Goal: Information Seeking & Learning: Learn about a topic

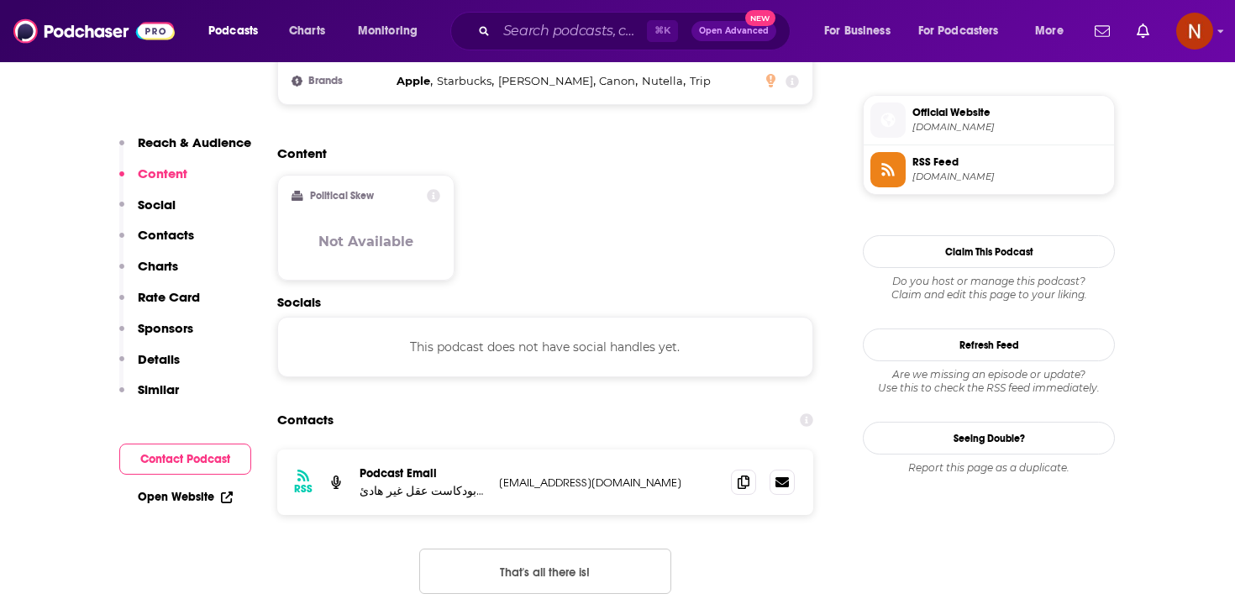
scroll to position [1406, 0]
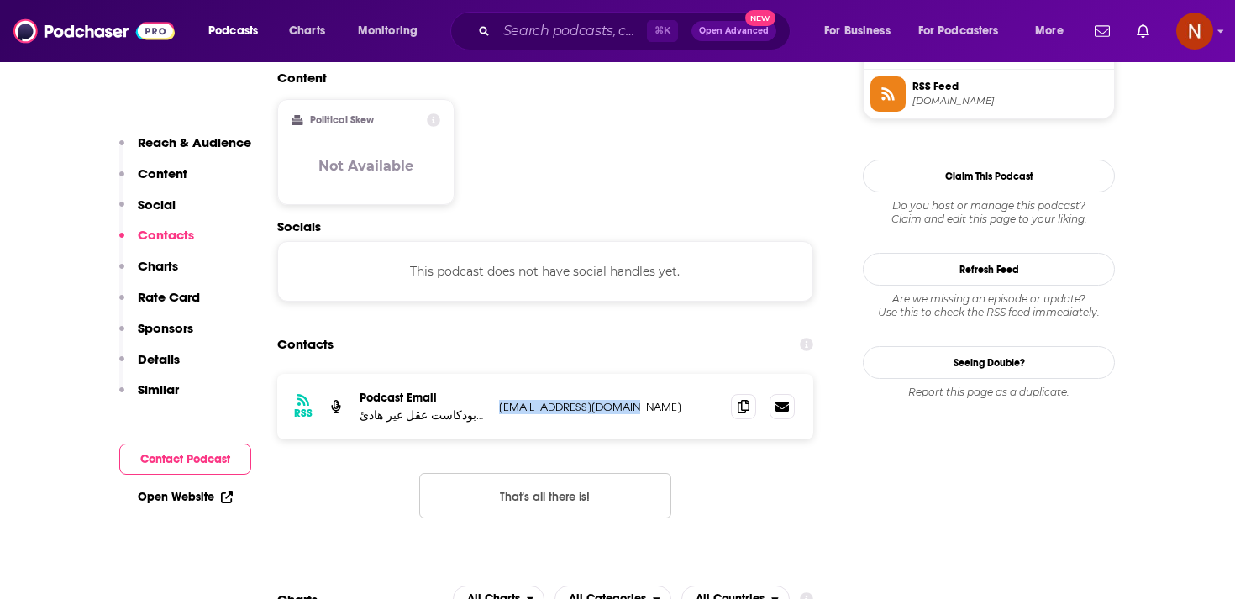
drag, startPoint x: 493, startPoint y: 373, endPoint x: 667, endPoint y: 370, distance: 173.9
click at [667, 374] on div "RSS Podcast Email بودكاست عقل غير هادئ | [PERSON_NAME] [EMAIL_ADDRESS][DOMAIN_N…" at bounding box center [545, 407] width 536 height 66
copy p "[EMAIL_ADDRESS][DOMAIN_NAME]"
click at [586, 335] on section "Contacts RSS Podcast Email بودكاست عقل غير هادئ | [PERSON_NAME] [EMAIL_ADDRESS]…" at bounding box center [545, 436] width 536 height 217
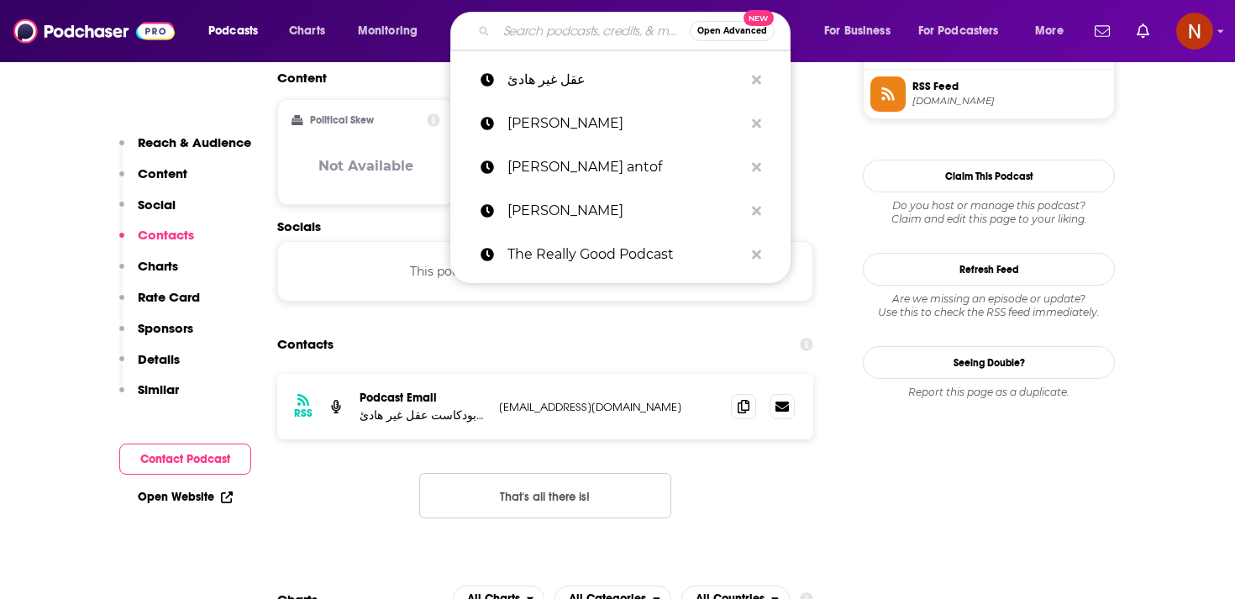
click at [570, 37] on input "Search podcasts, credits, & more..." at bounding box center [592, 31] width 193 height 27
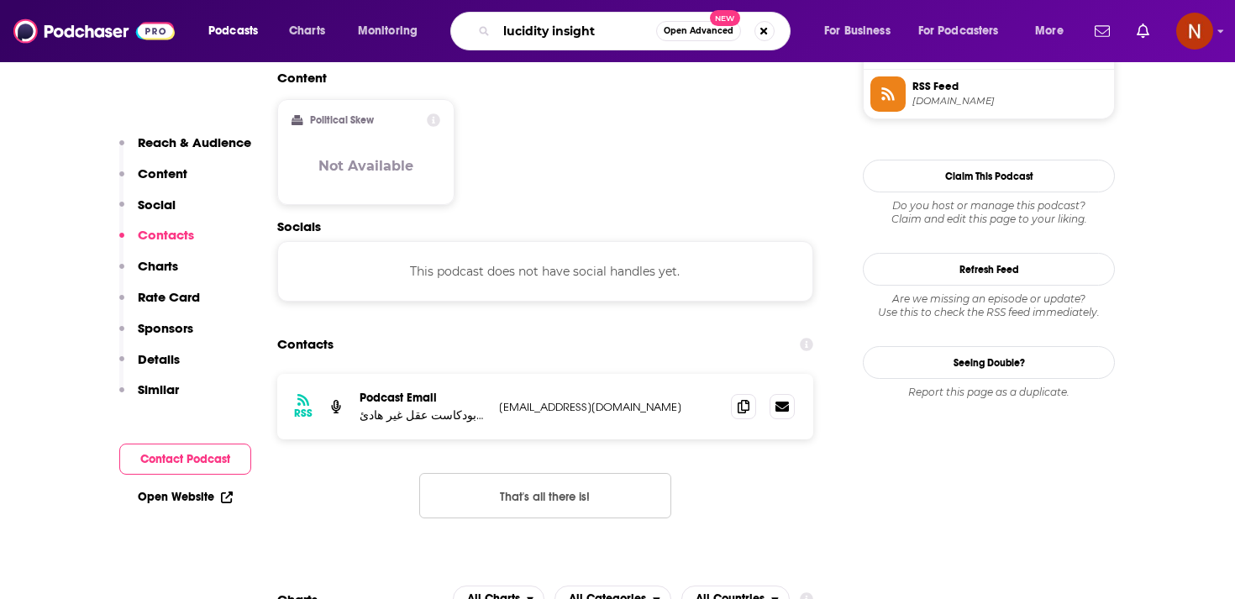
type input "lucidity insights"
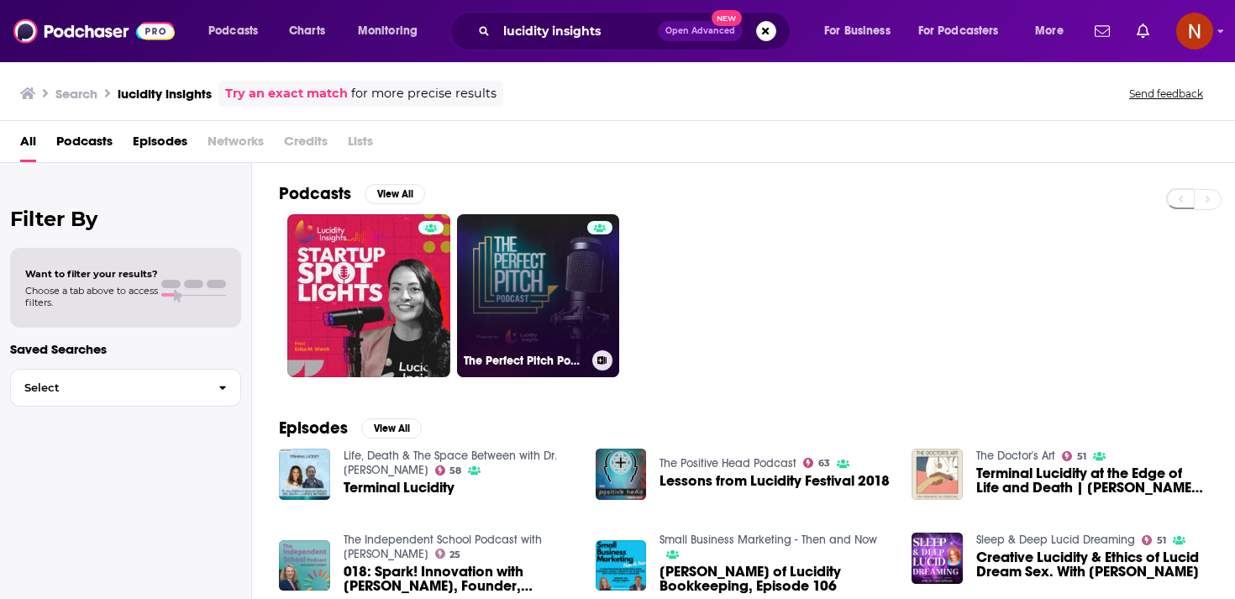
click at [543, 279] on link "The Perfect Pitch Podcast by Lucidity Insights" at bounding box center [538, 295] width 163 height 163
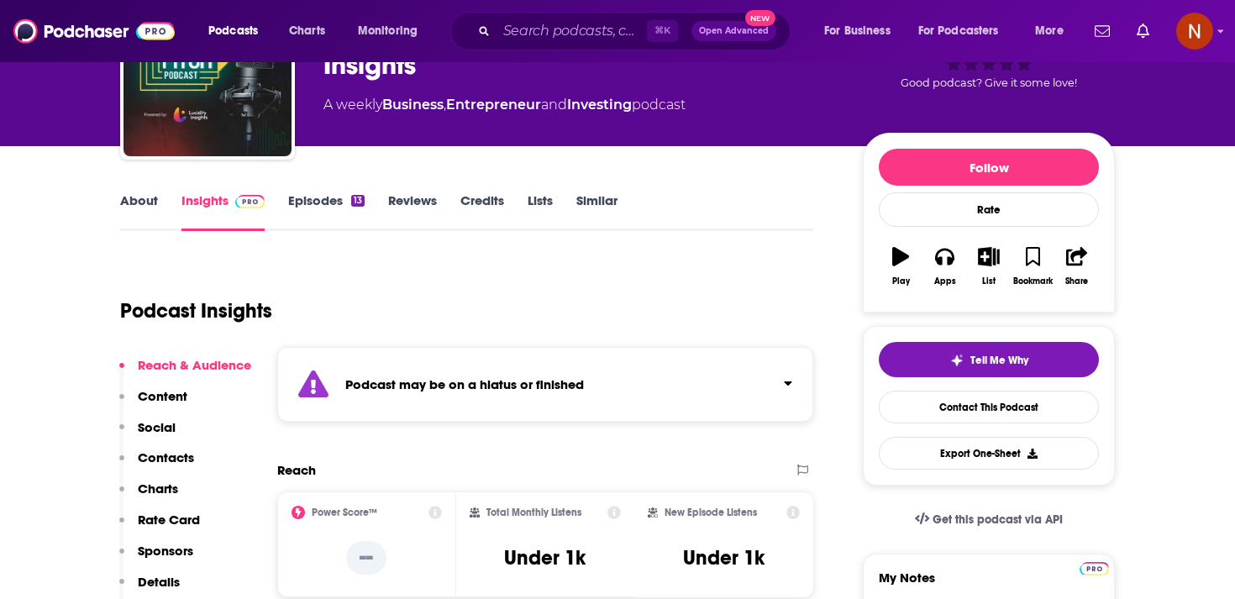
click at [564, 389] on strong "Podcast may be on a hiatus or finished" at bounding box center [464, 384] width 239 height 16
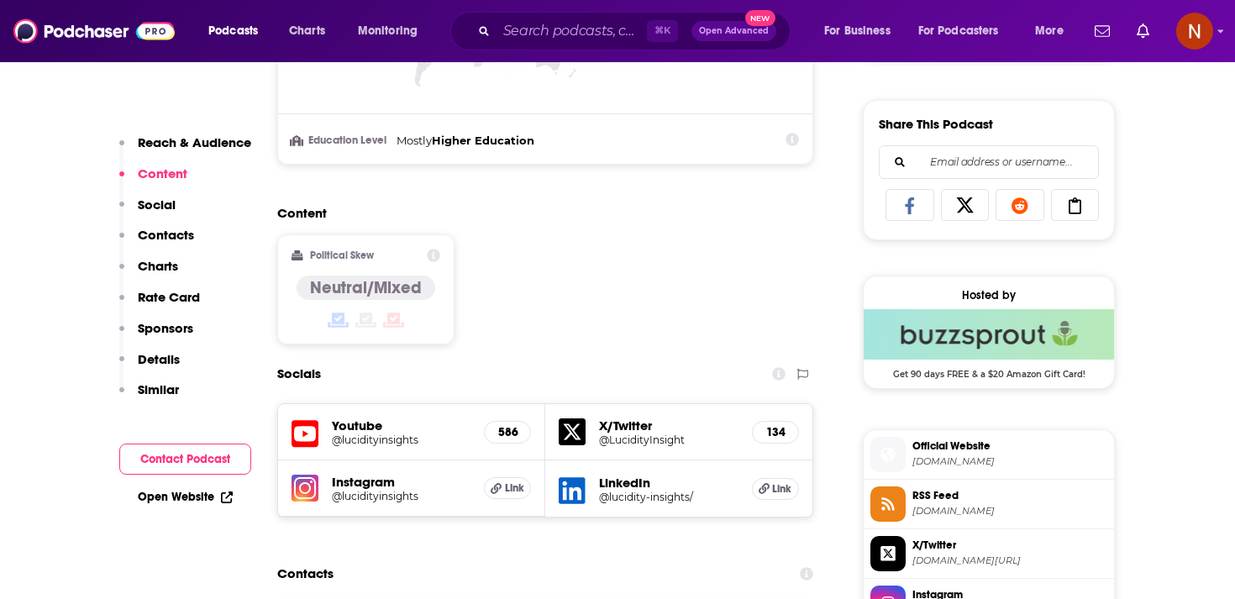
scroll to position [942, 0]
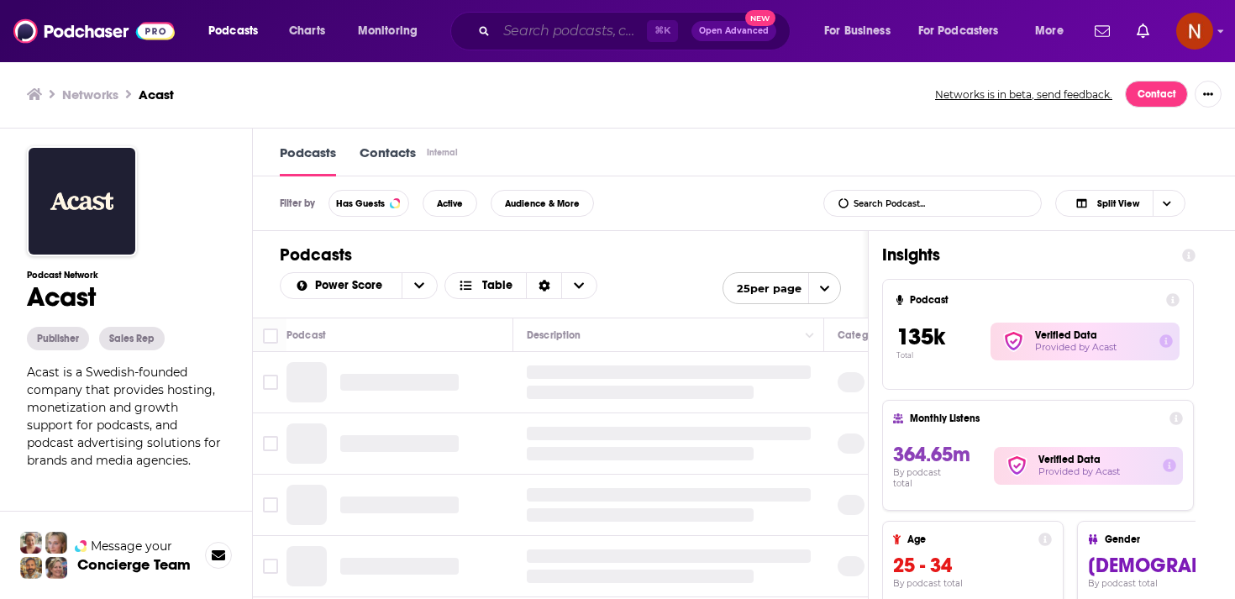
click at [562, 42] on input "Search podcasts, credits, & more..." at bounding box center [571, 31] width 150 height 27
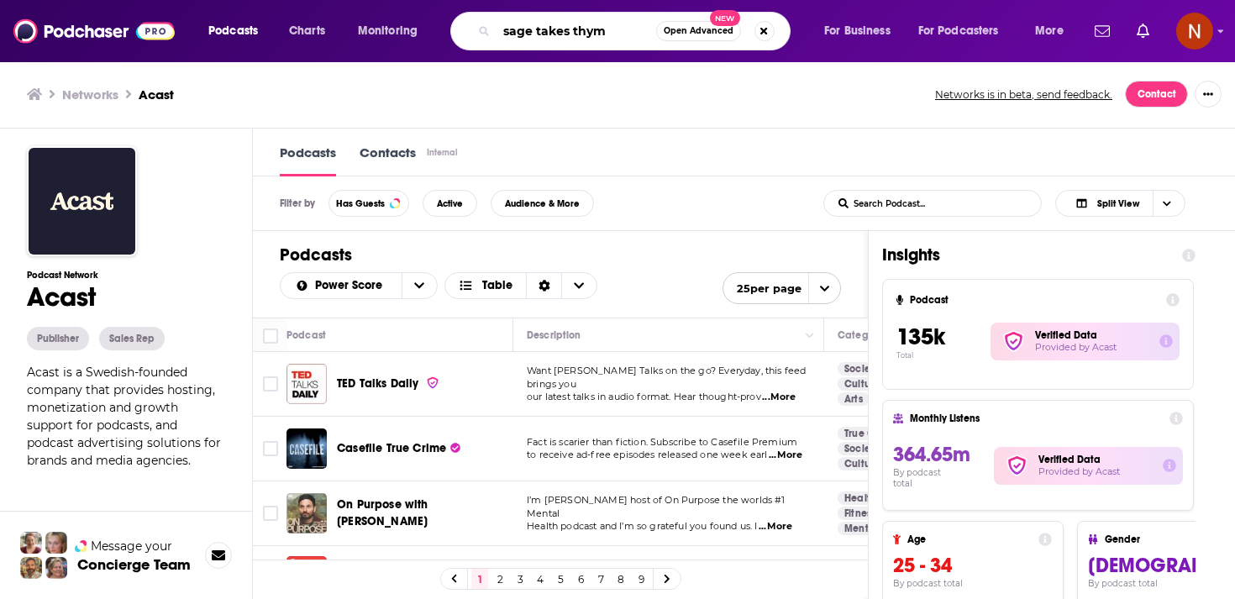
type input "sage takes thyme"
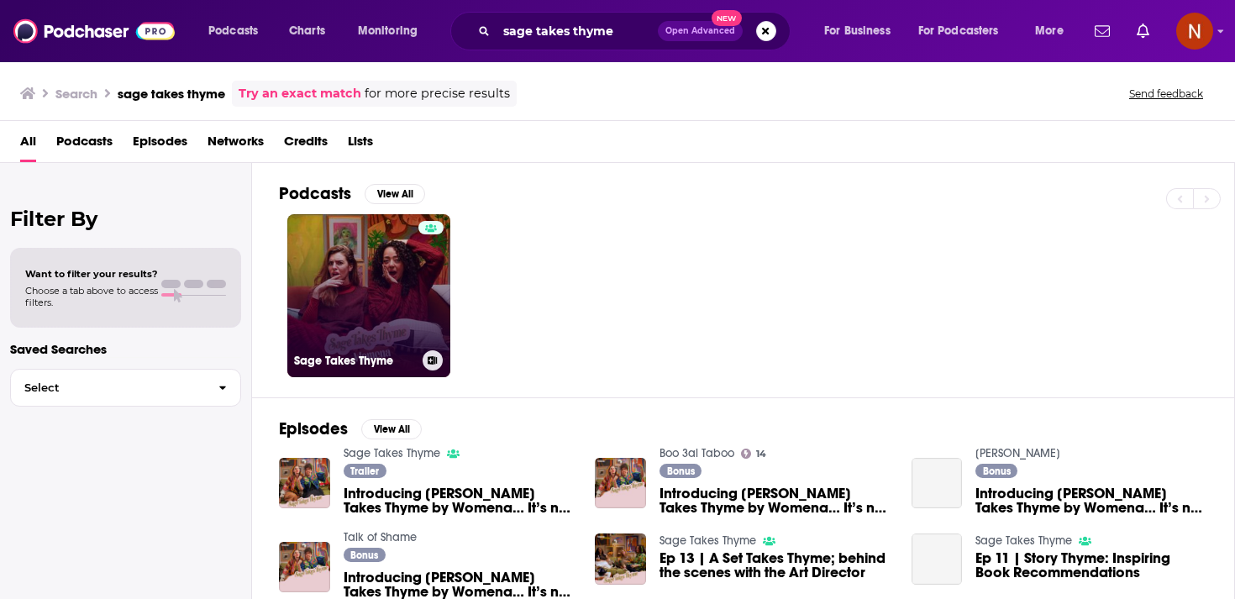
click at [397, 318] on link "Sage Takes Thyme" at bounding box center [368, 295] width 163 height 163
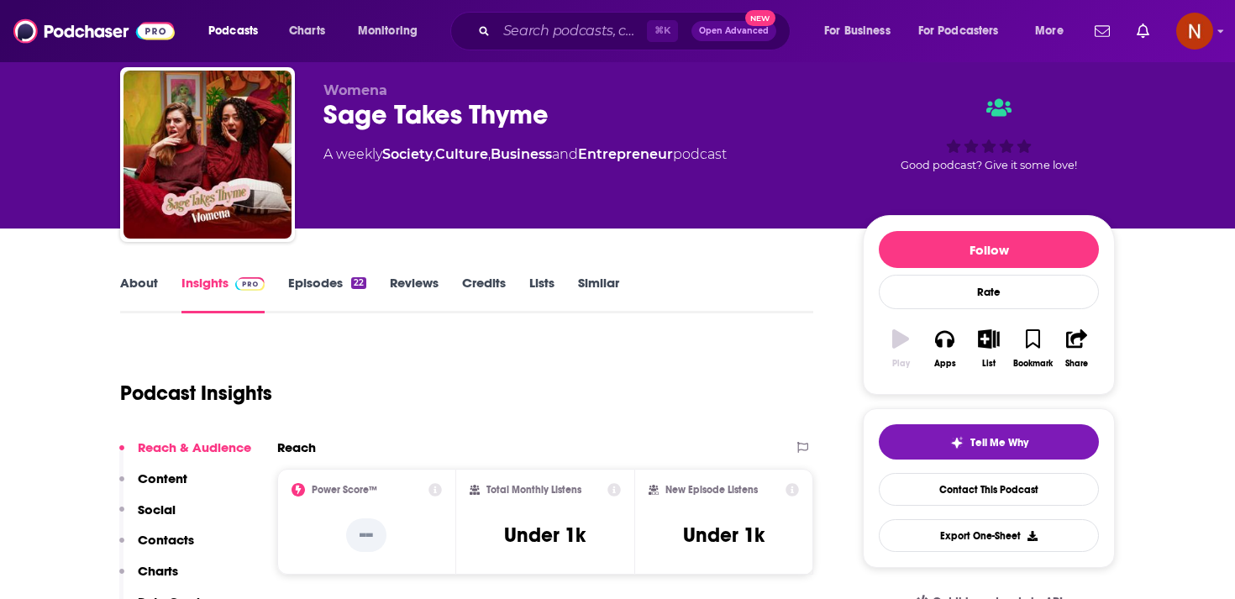
scroll to position [44, 0]
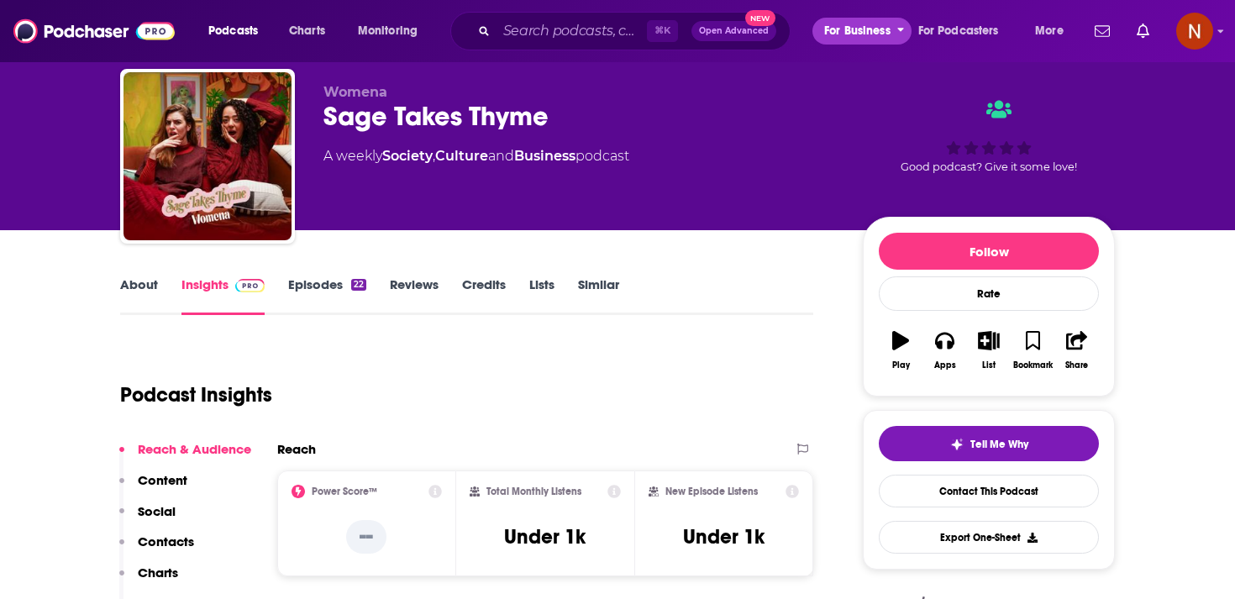
click at [830, 27] on span "For Business" at bounding box center [857, 31] width 66 height 24
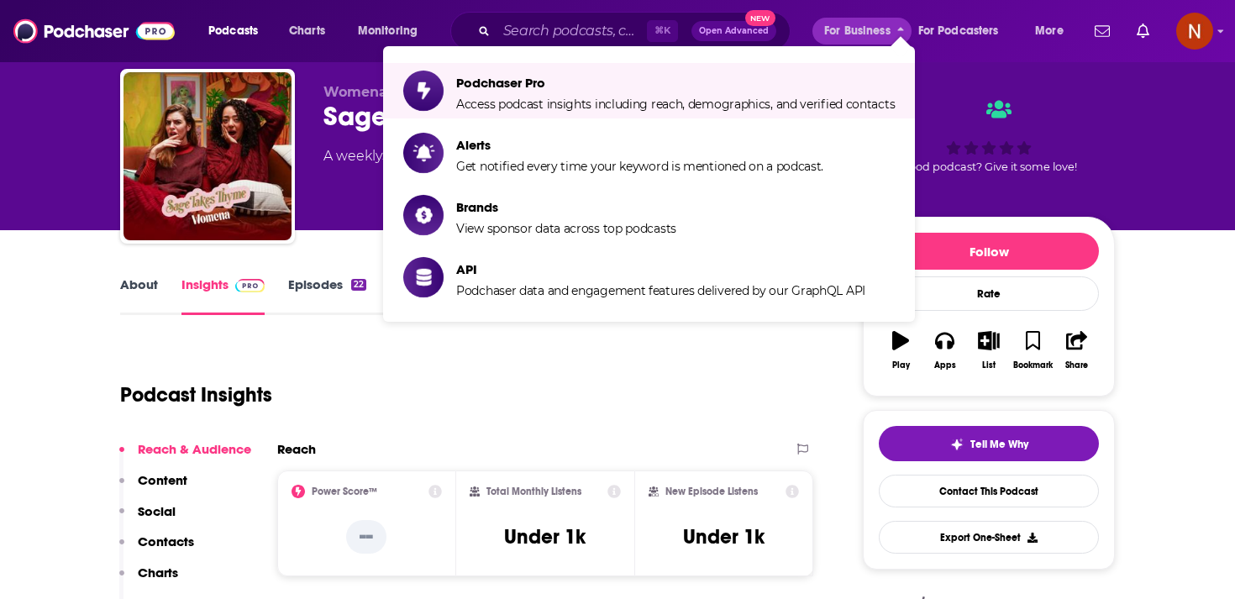
click at [478, 12] on div "⌘ K Open Advanced New" at bounding box center [620, 31] width 340 height 39
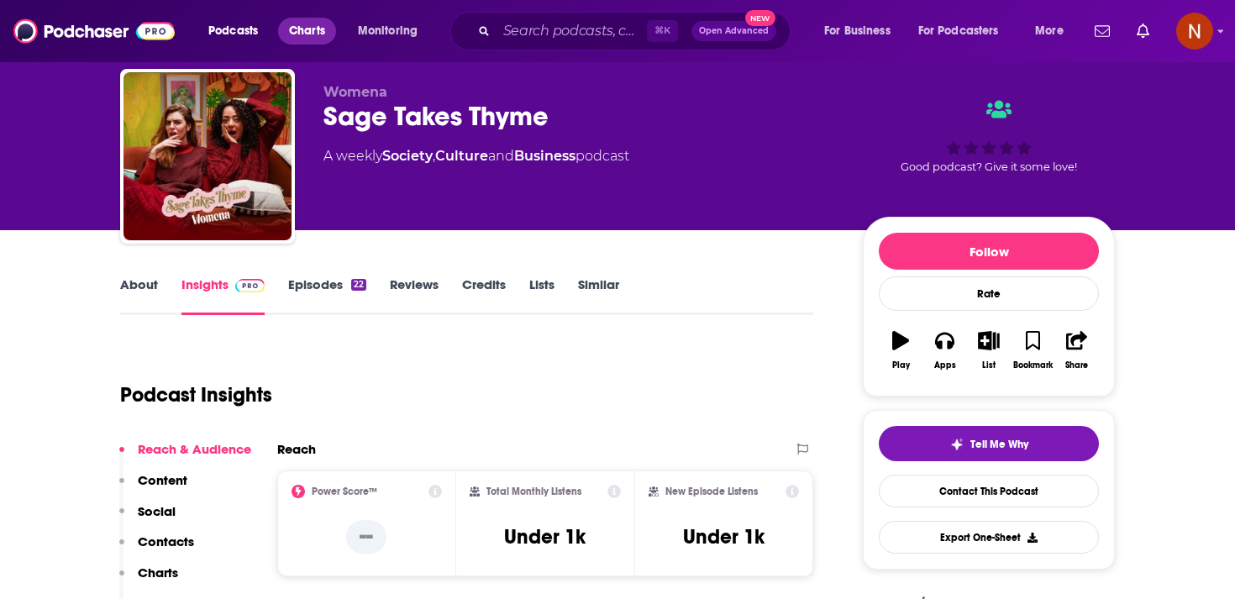
click at [297, 38] on span "Charts" at bounding box center [307, 31] width 36 height 24
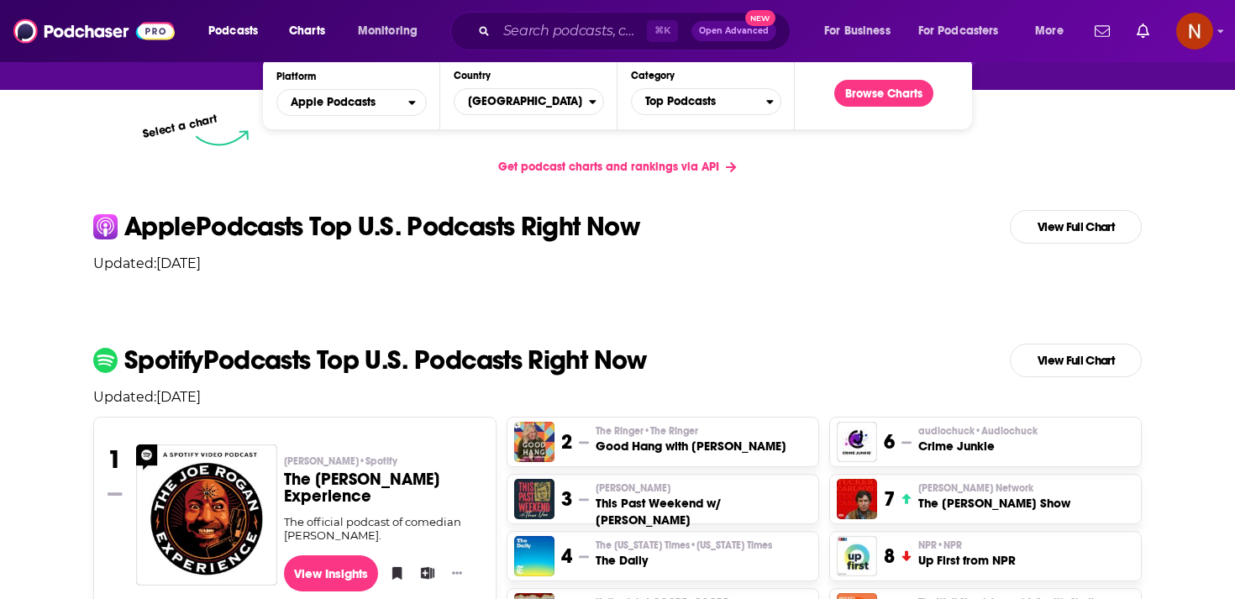
scroll to position [253, 0]
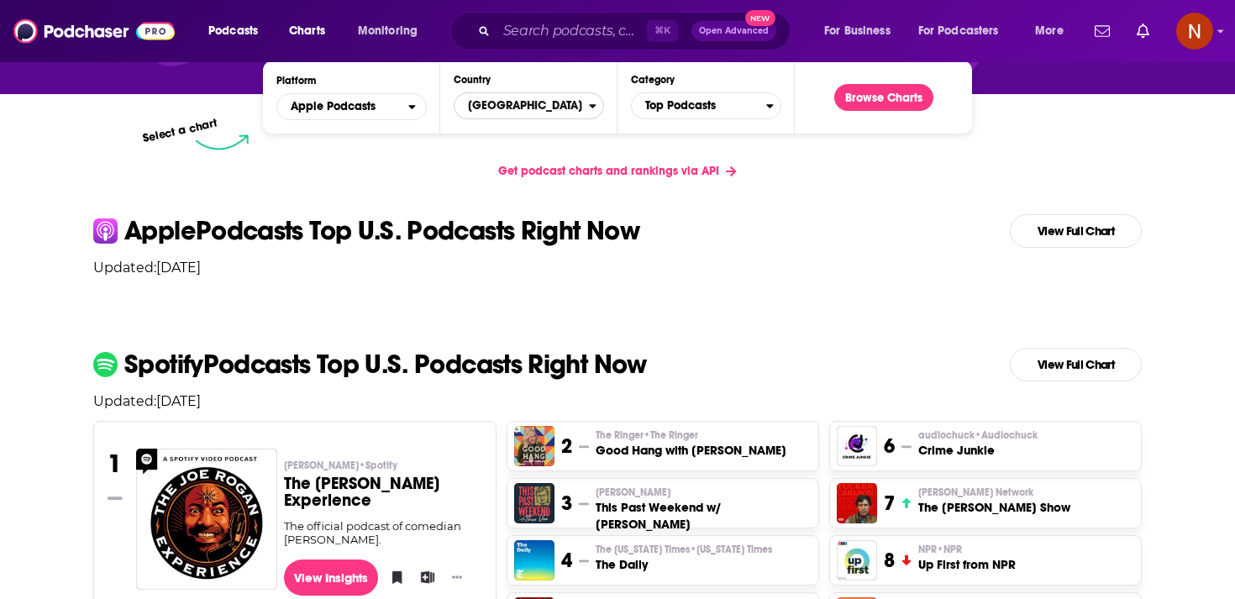
click at [566, 109] on span "[GEOGRAPHIC_DATA]" at bounding box center [521, 106] width 134 height 29
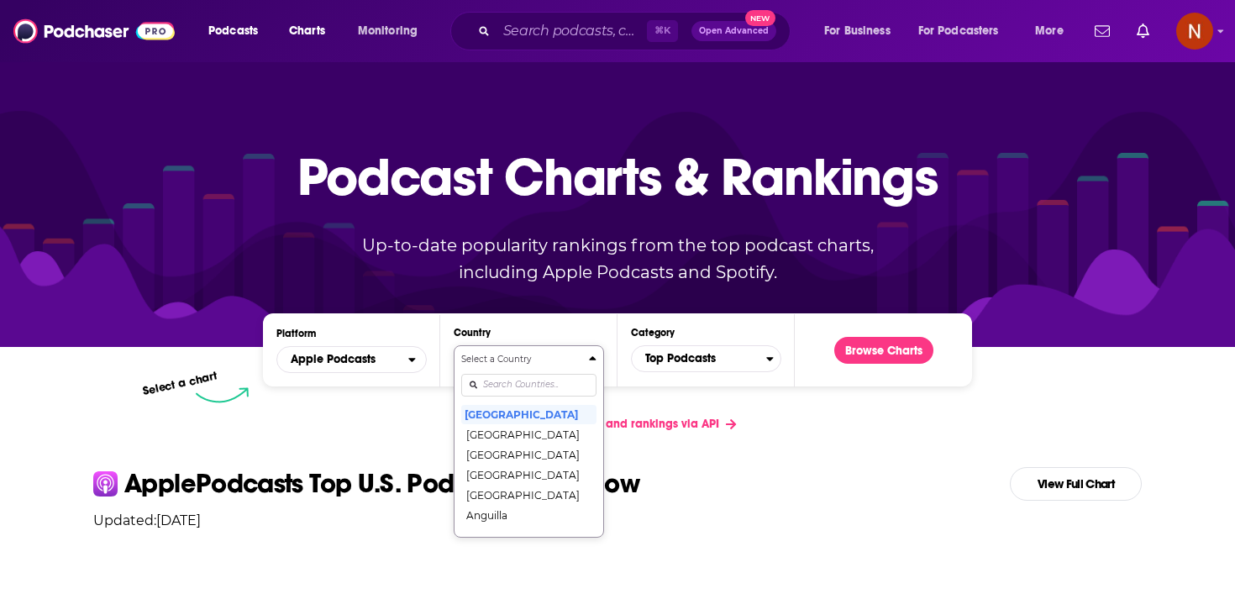
scroll to position [86, 0]
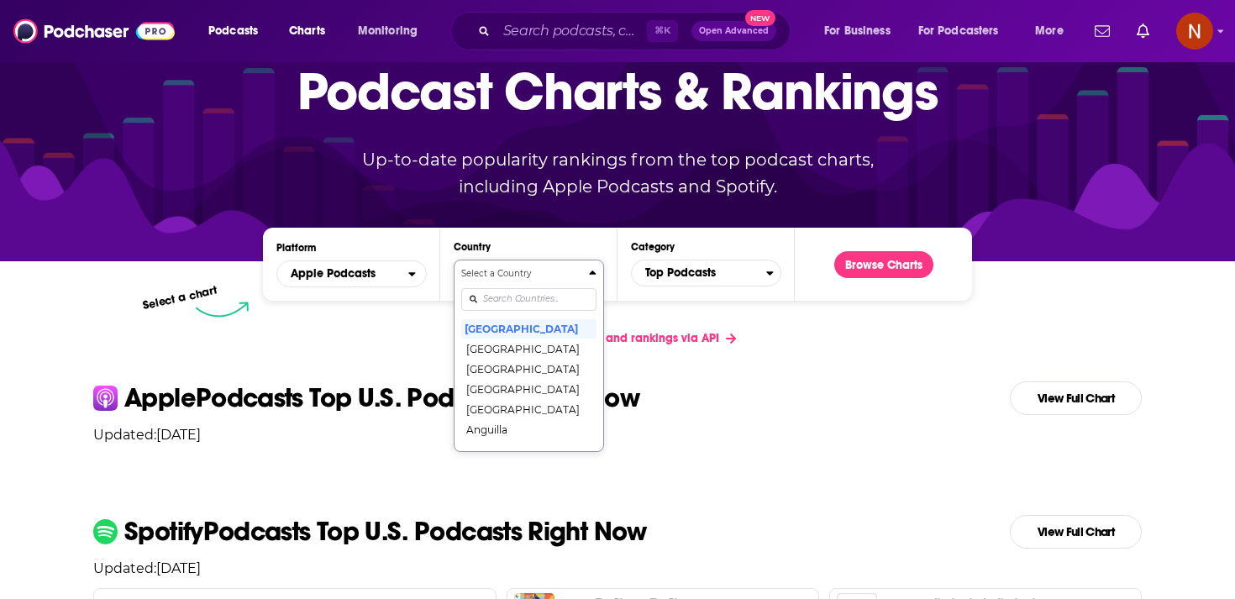
click at [502, 382] on div "Select a Country United States Afghanistan Albania Algeria Angola Anguilla Anti…" at bounding box center [528, 355] width 135 height 177
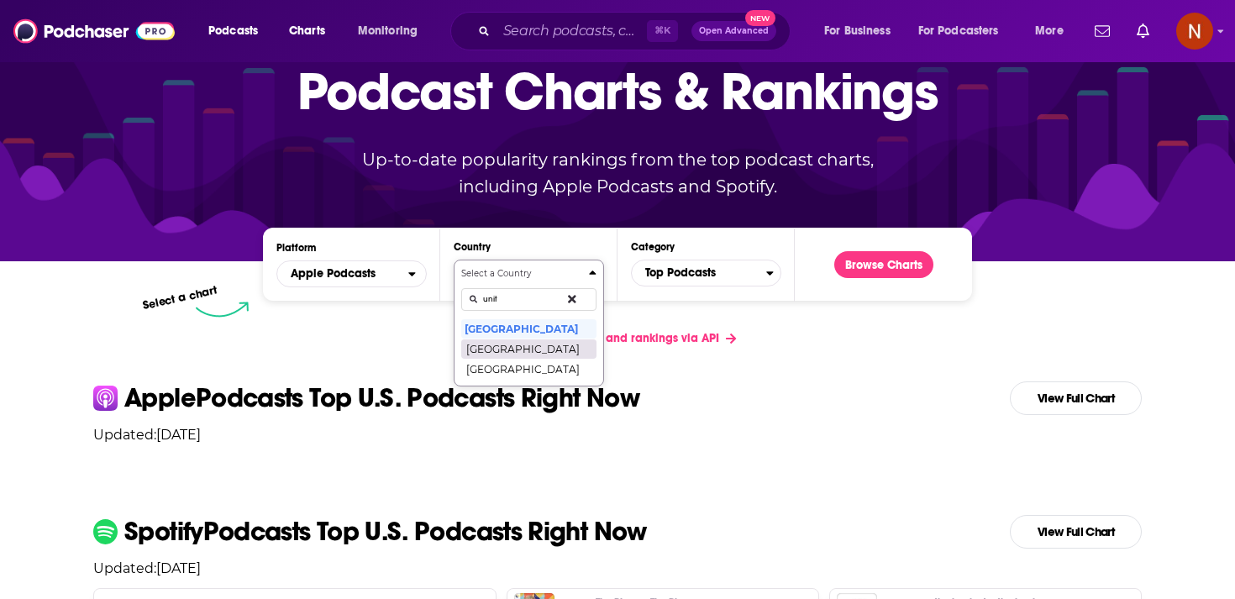
type input "unit"
click at [538, 353] on button "[GEOGRAPHIC_DATA]" at bounding box center [528, 349] width 135 height 20
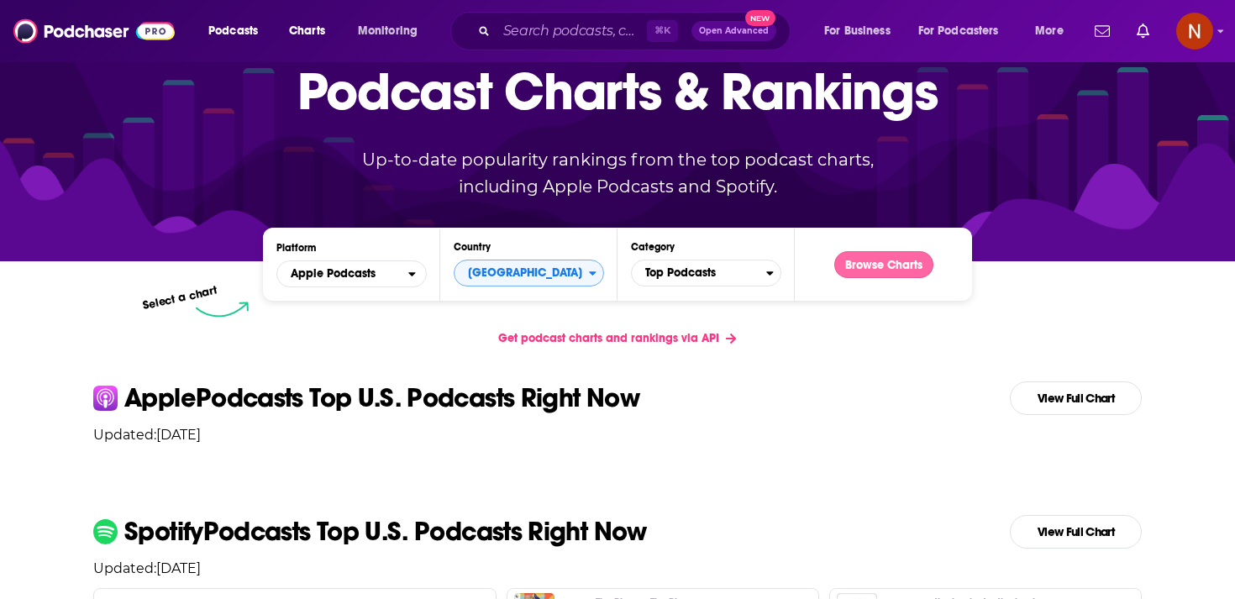
click at [852, 267] on button "Browse Charts" at bounding box center [883, 264] width 99 height 27
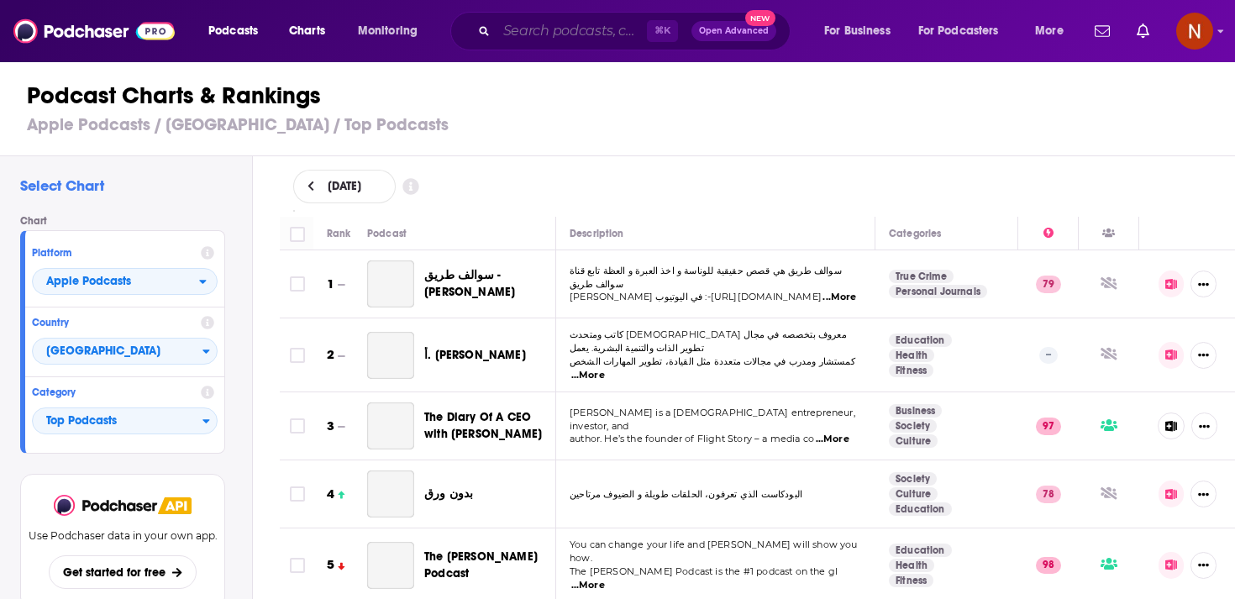
click at [582, 34] on input "Search podcasts, credits, & more..." at bounding box center [571, 31] width 150 height 27
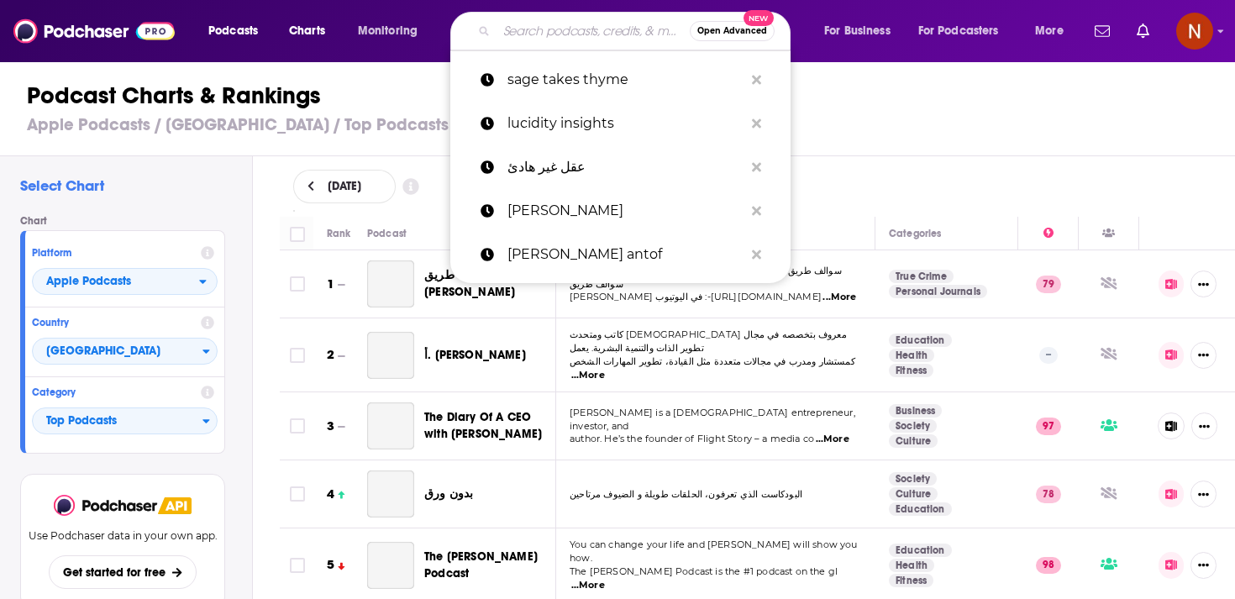
paste input "Bitesize Business Breakfast Podcast"
type input "Bitesize Business Breakfast Podcast"
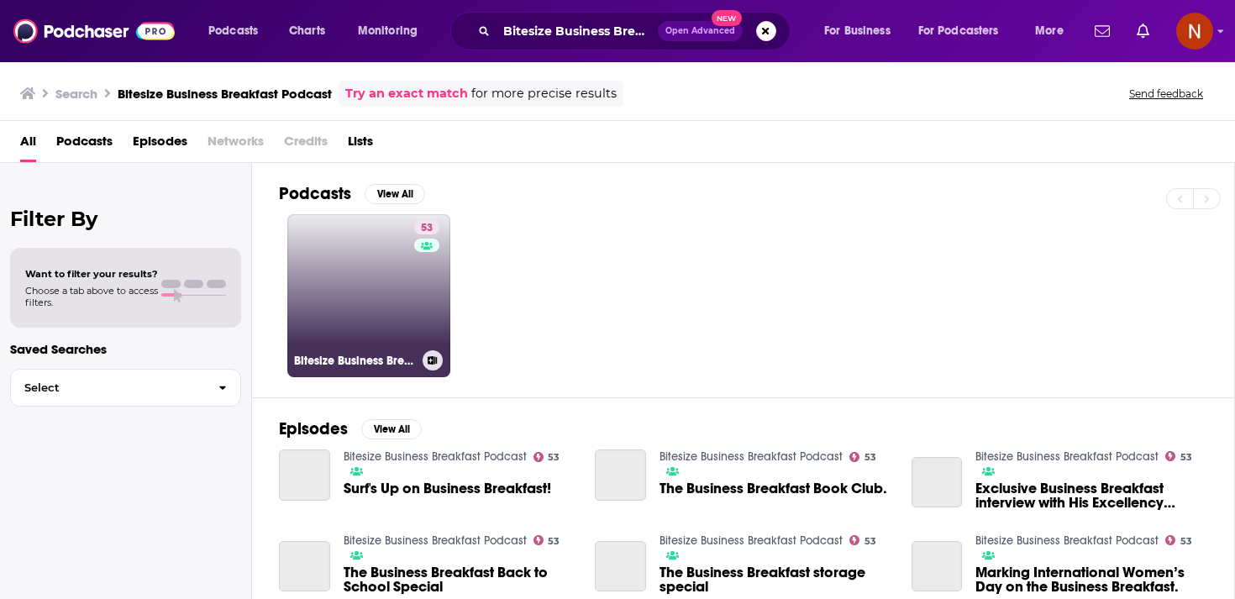
click at [400, 297] on link "53 Bitesize Business Breakfast Podcast" at bounding box center [368, 295] width 163 height 163
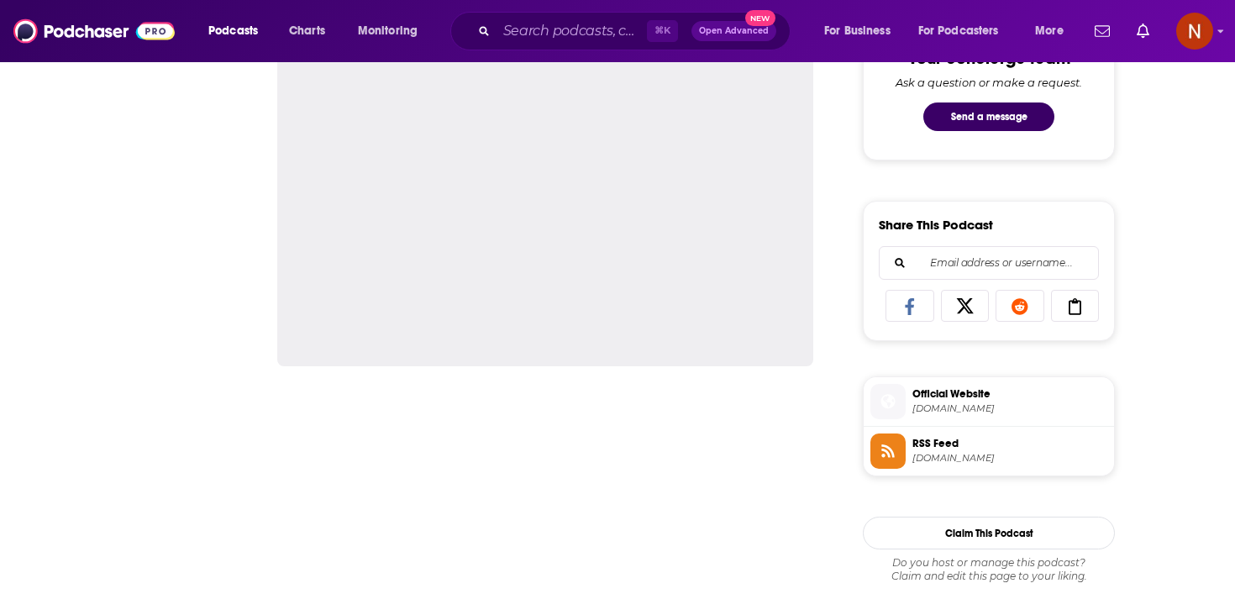
scroll to position [1163, 0]
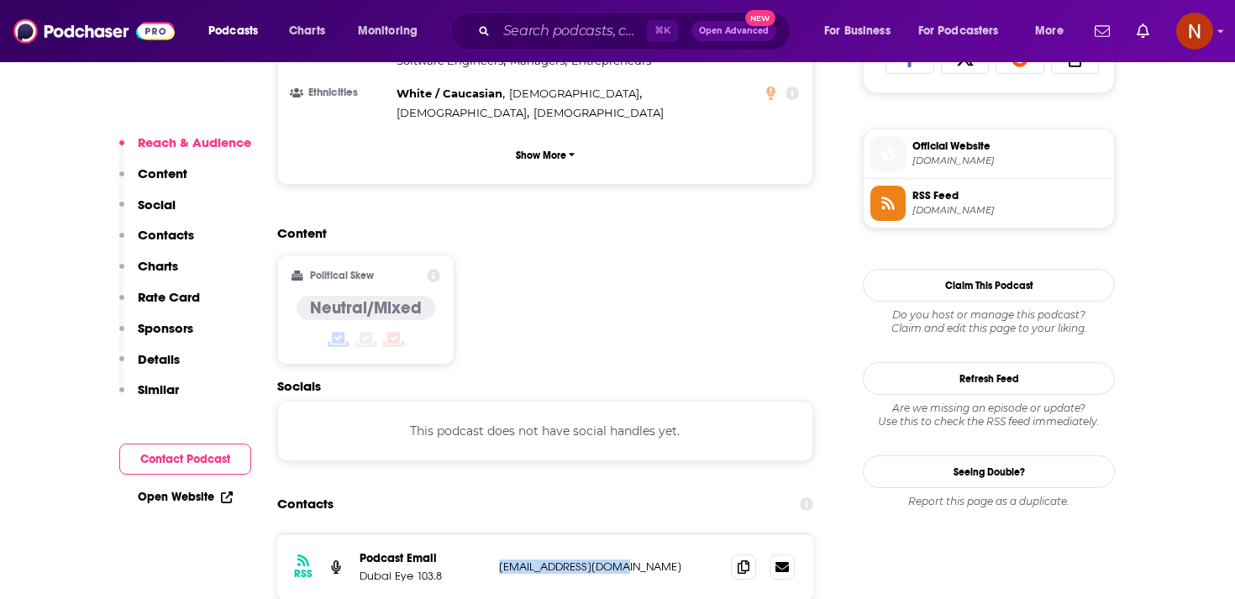
drag, startPoint x: 494, startPoint y: 501, endPoint x: 653, endPoint y: 499, distance: 158.8
click at [654, 534] on div "RSS Podcast Email Dubai Eye 103.8 info@dubaieye1038.ae info@dubaieye1038.ae" at bounding box center [545, 567] width 536 height 66
copy p "info@dubaieye1038.ae"
click at [654, 488] on div "Contacts" at bounding box center [545, 504] width 536 height 32
drag, startPoint x: 449, startPoint y: 517, endPoint x: 357, endPoint y: 512, distance: 91.8
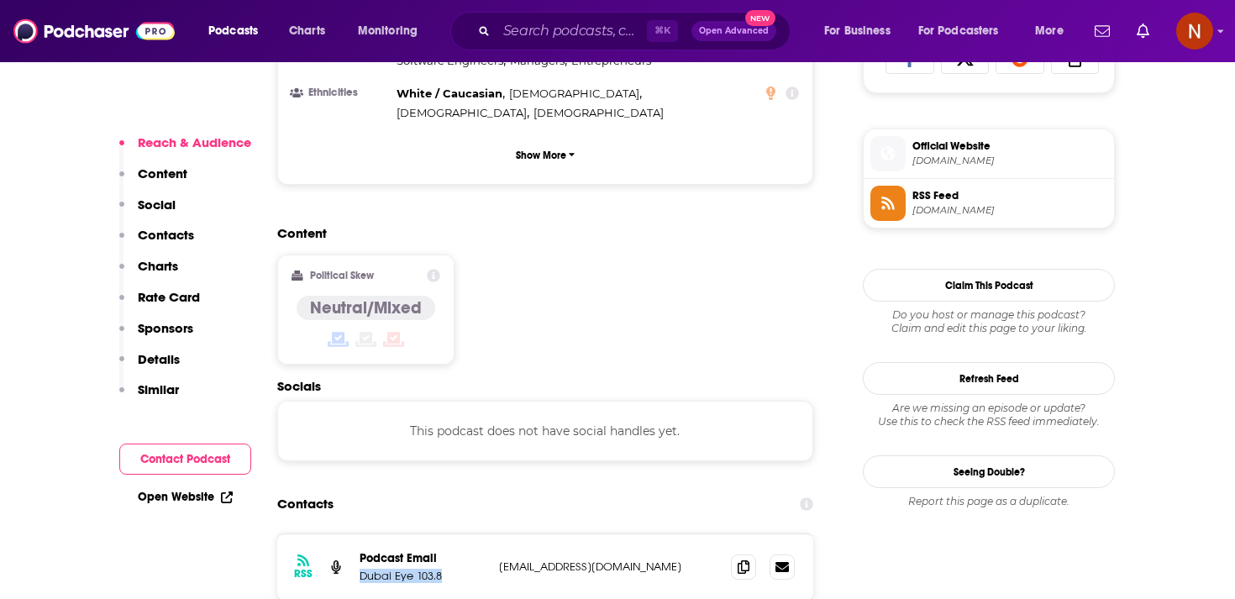
click at [357, 534] on div "RSS Podcast Email Dubai Eye 103.8 info@dubaieye1038.ae info@dubaieye1038.ae" at bounding box center [545, 567] width 536 height 66
copy p "Dubai Eye 103.8"
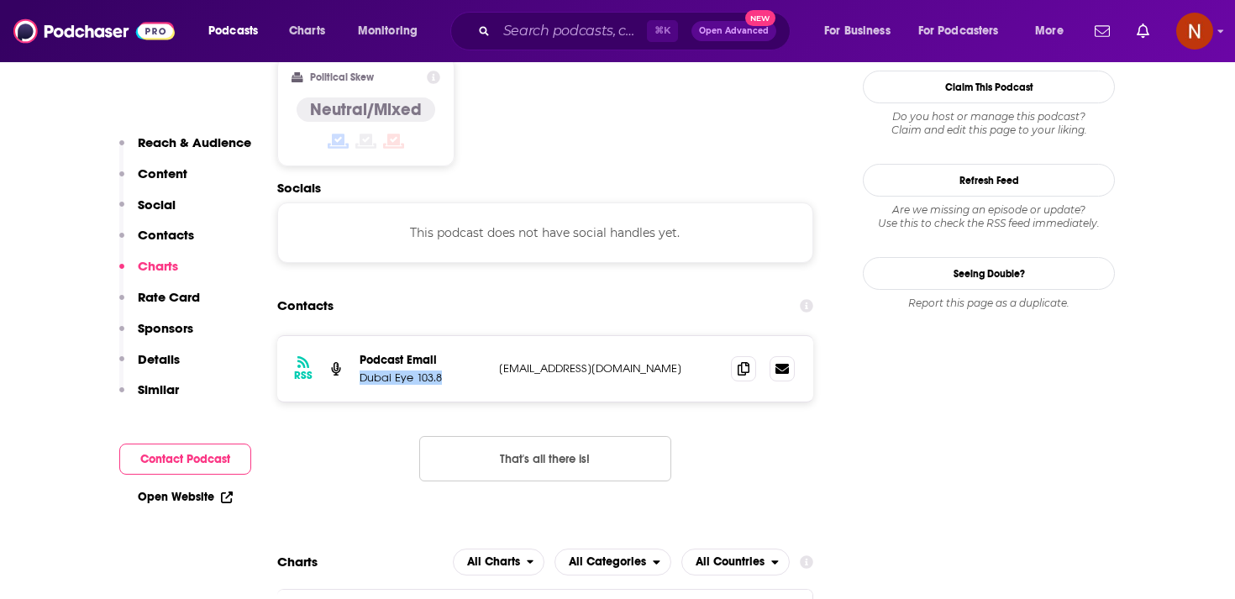
scroll to position [1284, 0]
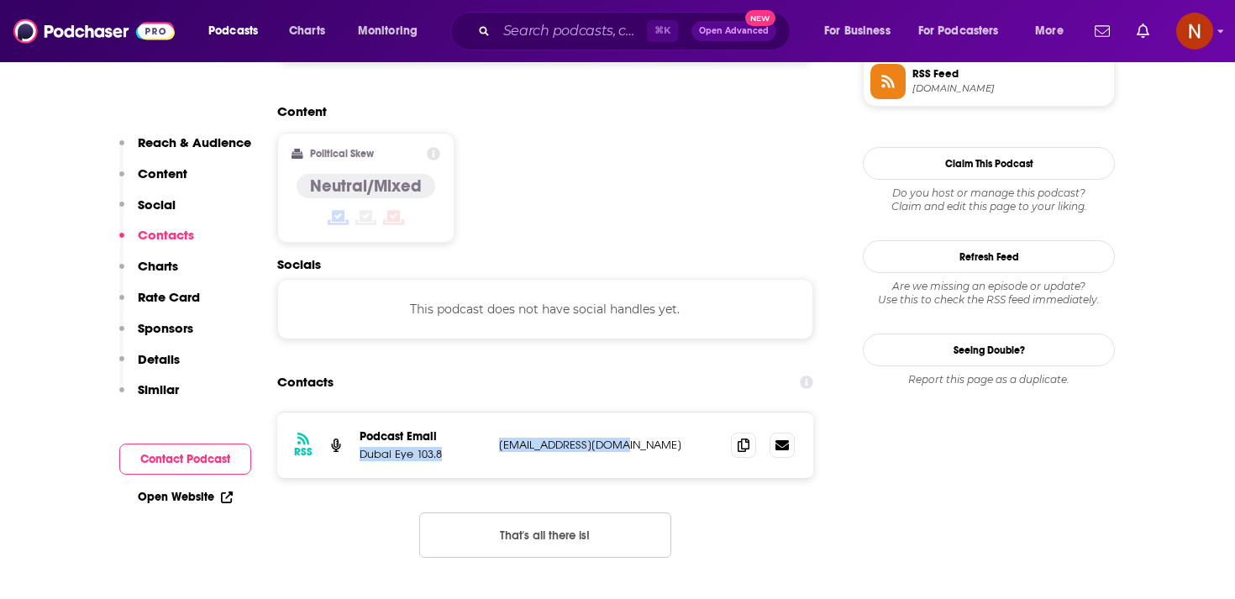
drag, startPoint x: 490, startPoint y: 381, endPoint x: 680, endPoint y: 381, distance: 190.7
click at [680, 412] on div "RSS Podcast Email Dubai Eye 103.8 info@dubaieye1038.ae info@dubaieye1038.ae" at bounding box center [545, 445] width 536 height 66
copy div "Dubai Eye 103.8 info@dubaieye1038.ae"
click at [672, 438] on p "info@dubaieye1038.ae" at bounding box center [608, 445] width 218 height 14
drag, startPoint x: 672, startPoint y: 382, endPoint x: 465, endPoint y: 383, distance: 207.5
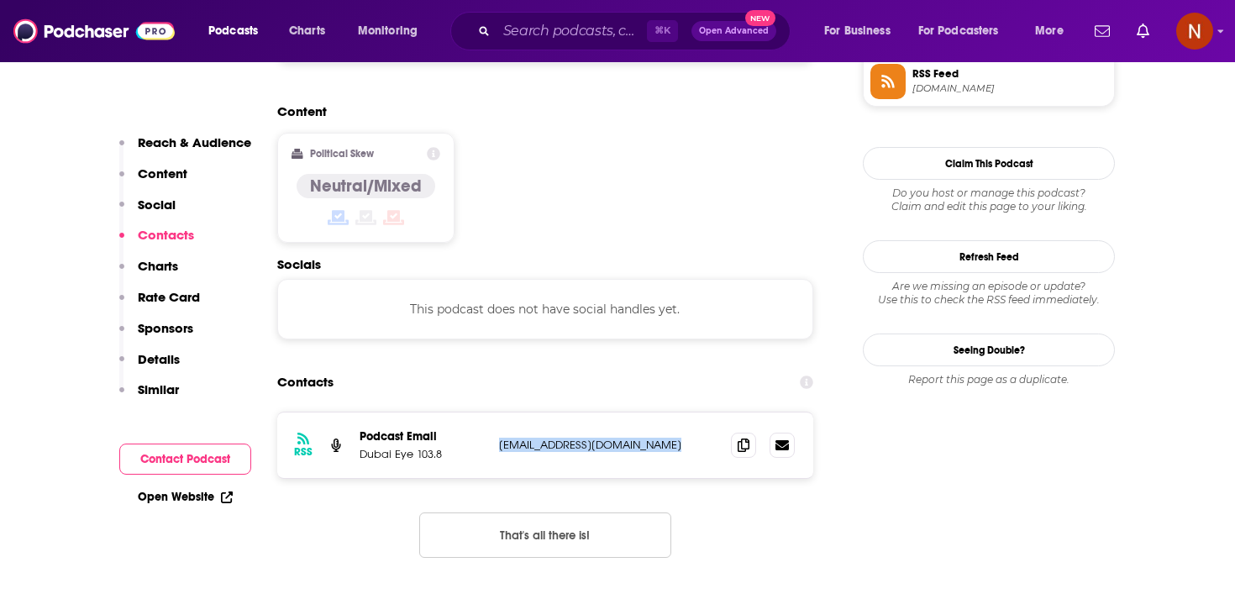
click at [0, 0] on div "Podcast Email Dubai Eye 103.8 info@dubaieye1038.ae info@dubaieye1038.ae" at bounding box center [0, 0] width 0 height 0
click at [465, 447] on p "Dubai Eye 103.8" at bounding box center [423, 454] width 126 height 14
drag, startPoint x: 496, startPoint y: 376, endPoint x: 624, endPoint y: 378, distance: 127.7
click at [624, 412] on div "RSS Podcast Email Dubai Eye 103.8 info@dubaieye1038.ae info@dubaieye1038.ae" at bounding box center [545, 445] width 536 height 66
copy p "info@dubaieye1038.ae"
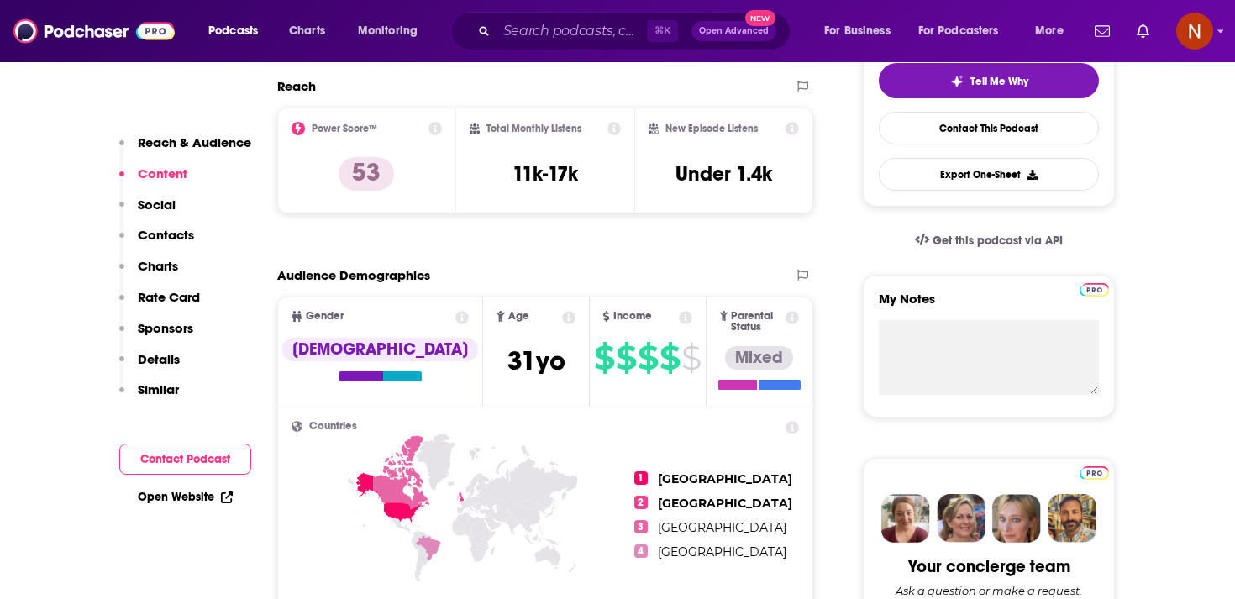
scroll to position [0, 0]
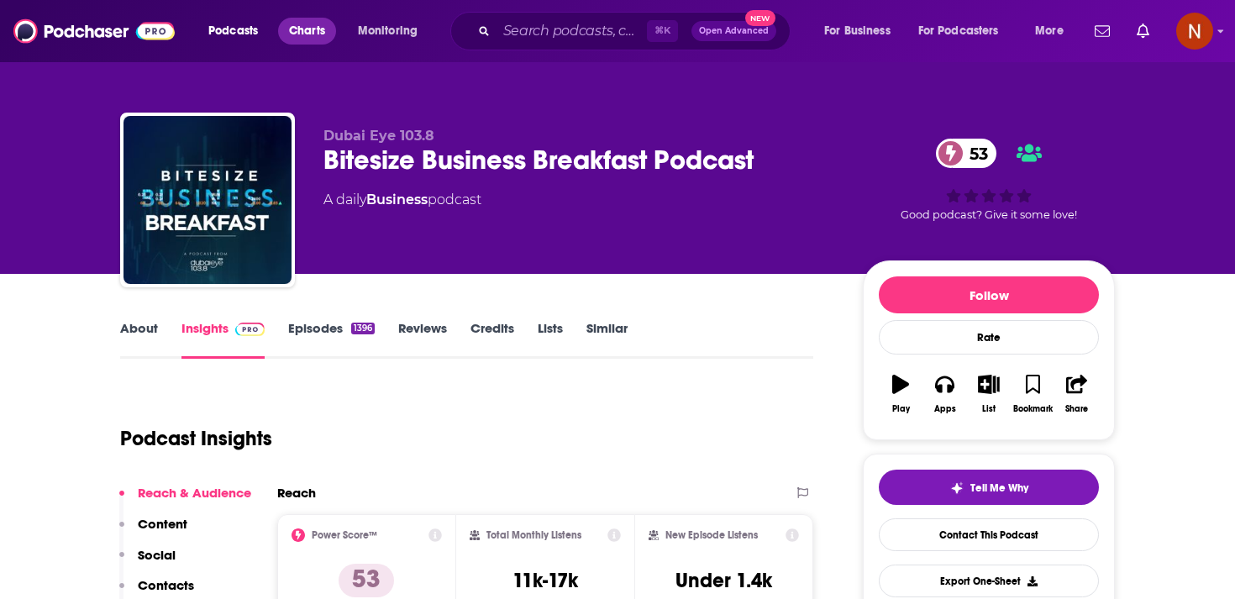
click at [315, 26] on span "Charts" at bounding box center [307, 31] width 36 height 24
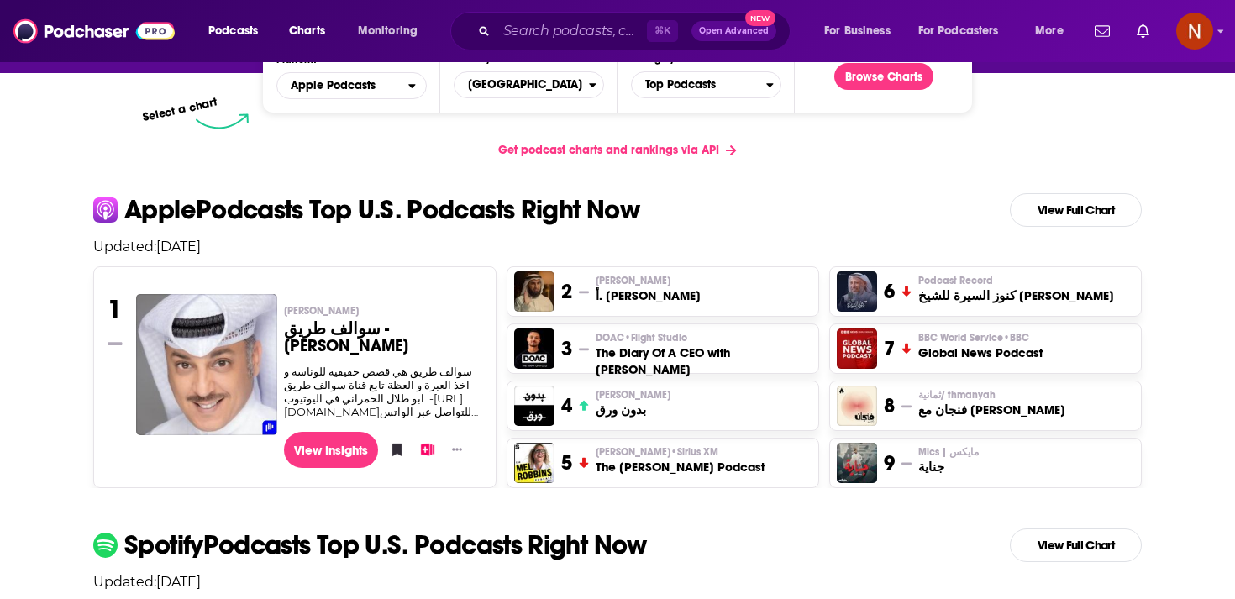
scroll to position [273, 0]
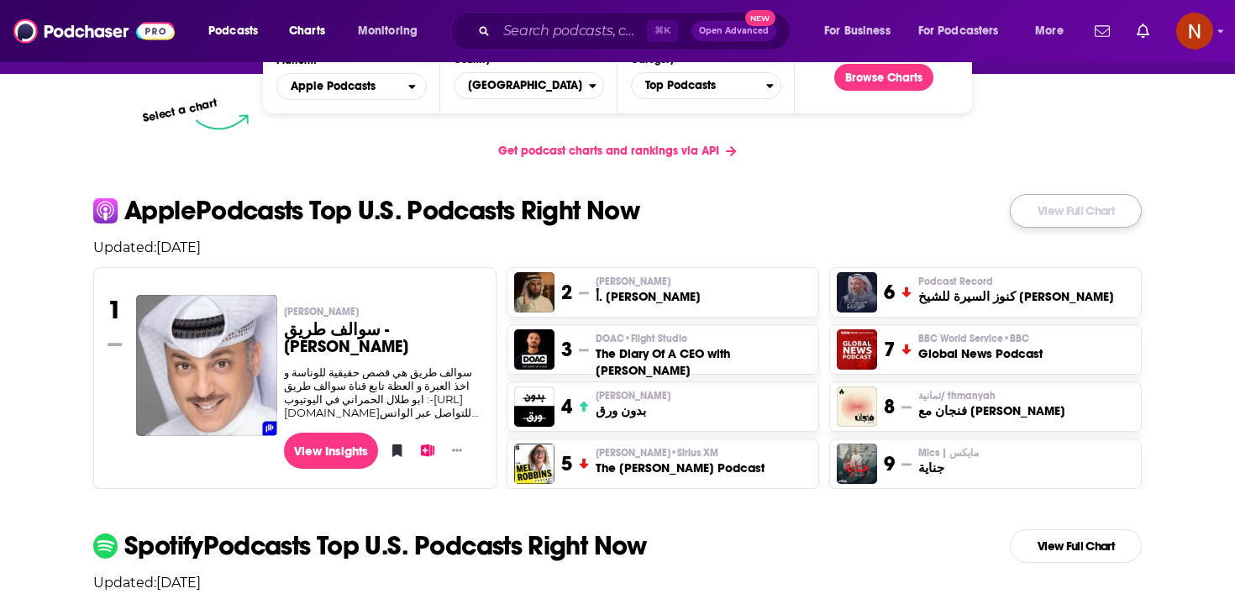
click at [1057, 207] on link "View Full Chart" at bounding box center [1076, 211] width 132 height 34
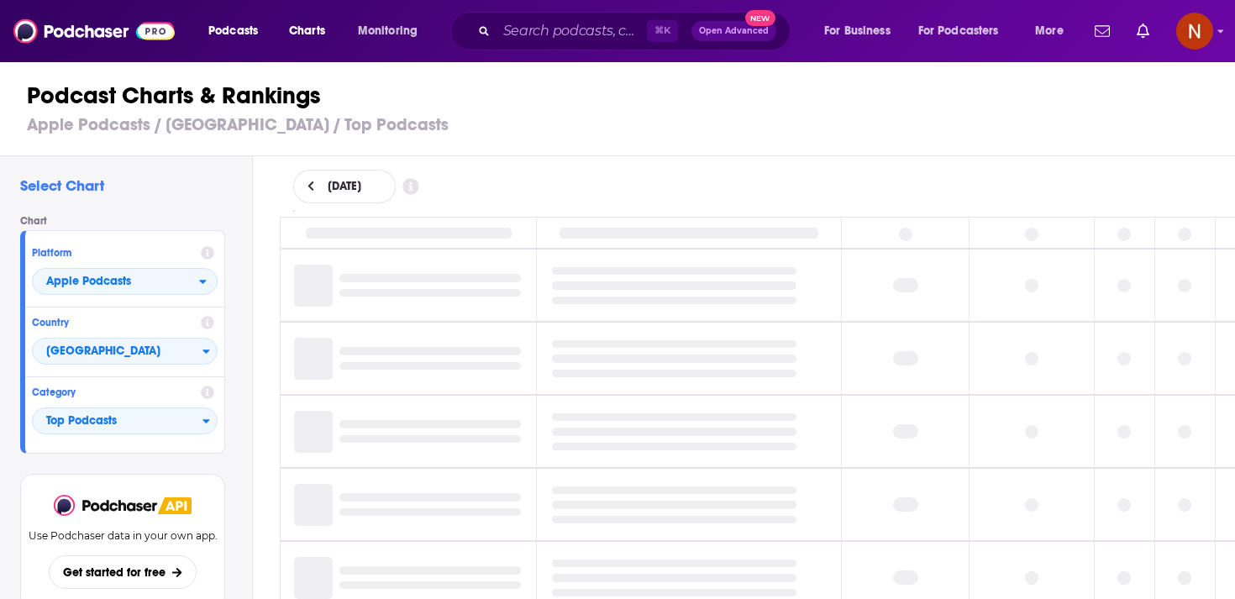
click at [319, 184] on div "September 19, 2025" at bounding box center [344, 187] width 102 height 34
select select "8"
click at [419, 330] on button "18" at bounding box center [414, 335] width 24 height 24
click at [590, 156] on div "September 18, 2025" at bounding box center [757, 186] width 983 height 60
click at [311, 27] on span "Charts" at bounding box center [307, 31] width 36 height 24
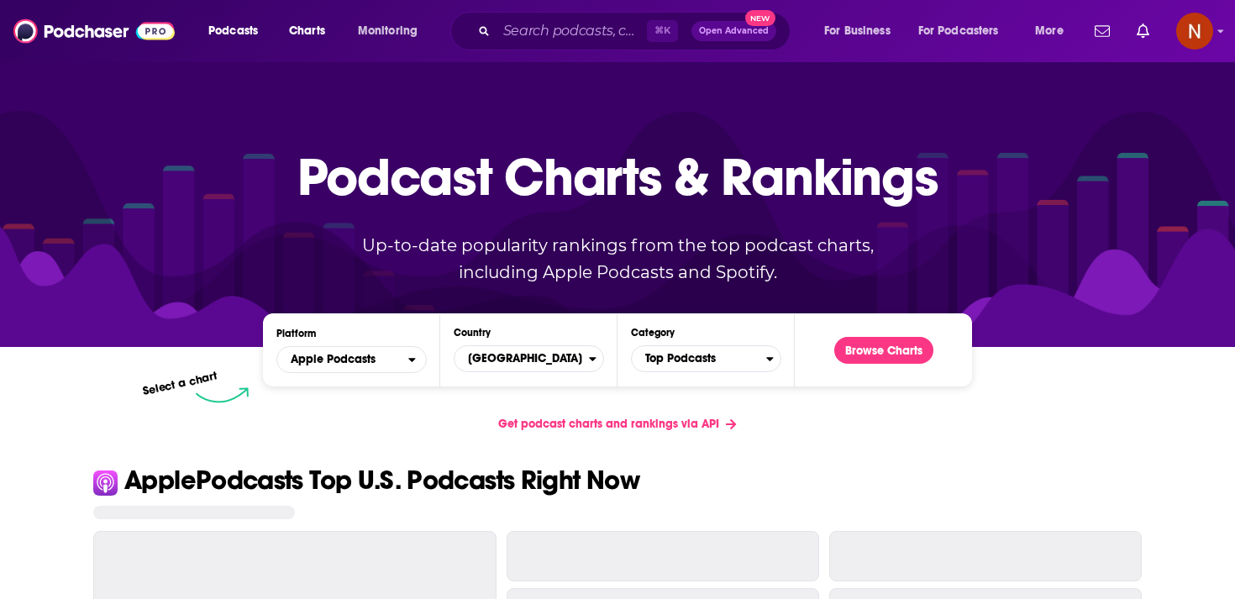
click at [507, 374] on div "Platform Apple Podcasts Country United States Category Top Podcasts Browse Char…" at bounding box center [617, 349] width 709 height 73
click at [507, 366] on span "[GEOGRAPHIC_DATA]" at bounding box center [521, 358] width 134 height 29
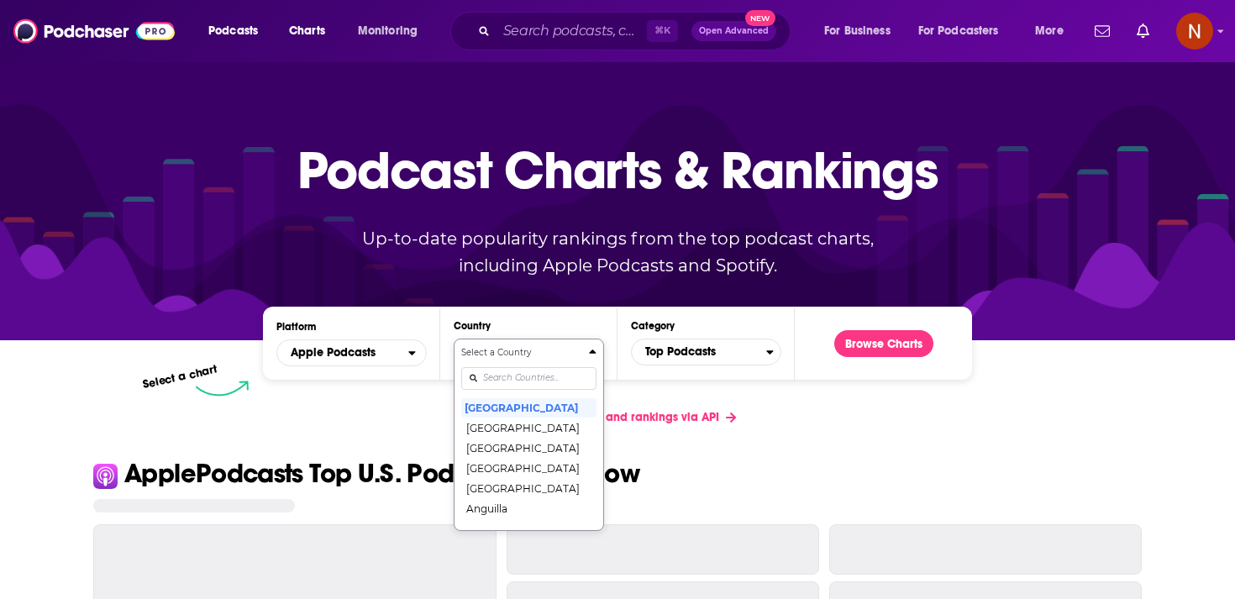
click at [507, 390] on div "Select a Country United States Afghanistan Albania Algeria Angola Anguilla Anti…" at bounding box center [528, 434] width 135 height 177
